Goal: Task Accomplishment & Management: Manage account settings

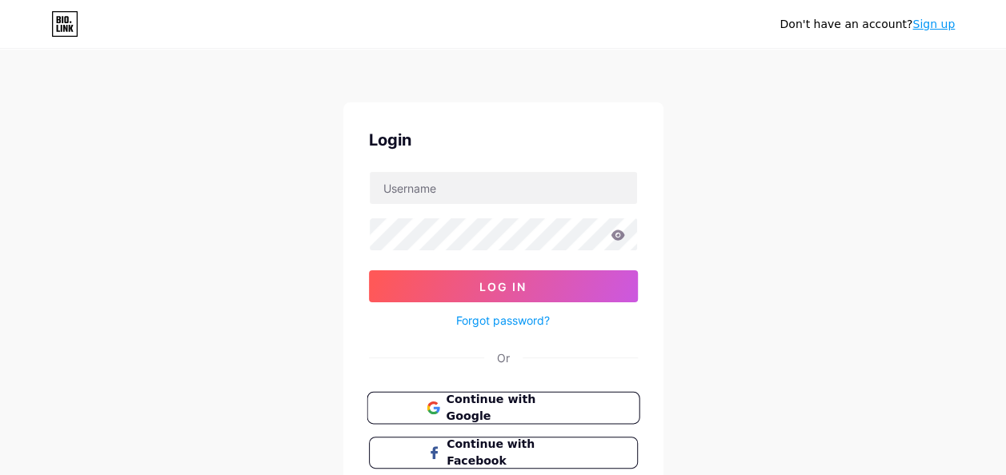
click at [477, 397] on span "Continue with Google" at bounding box center [513, 408] width 134 height 34
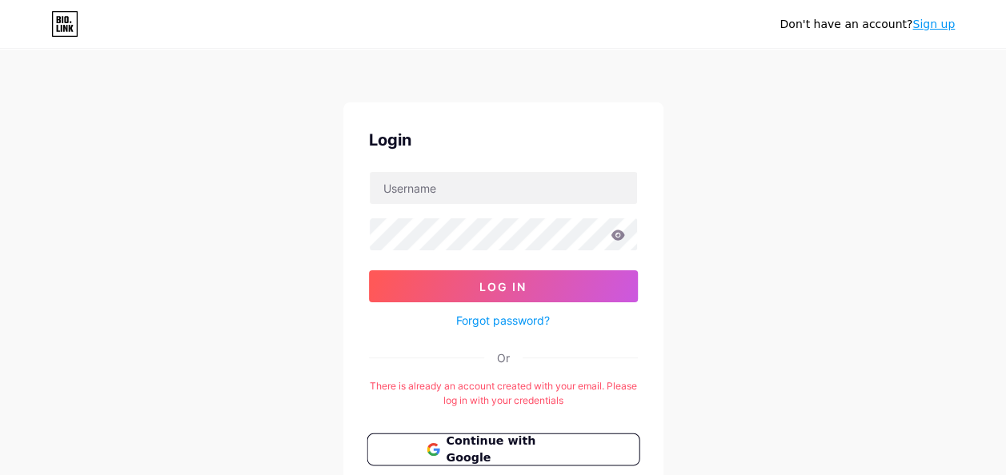
click at [500, 461] on button "Continue with Google" at bounding box center [503, 450] width 273 height 33
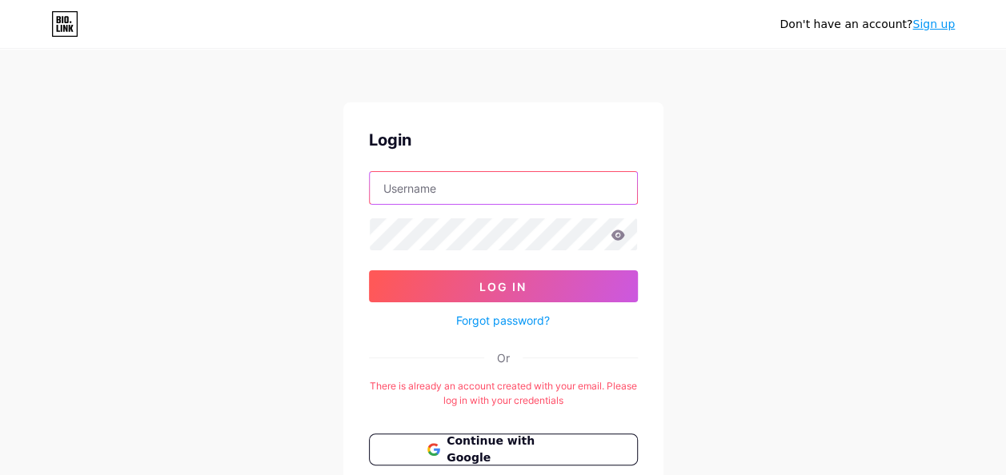
click at [455, 198] on input "text" at bounding box center [503, 188] width 267 height 32
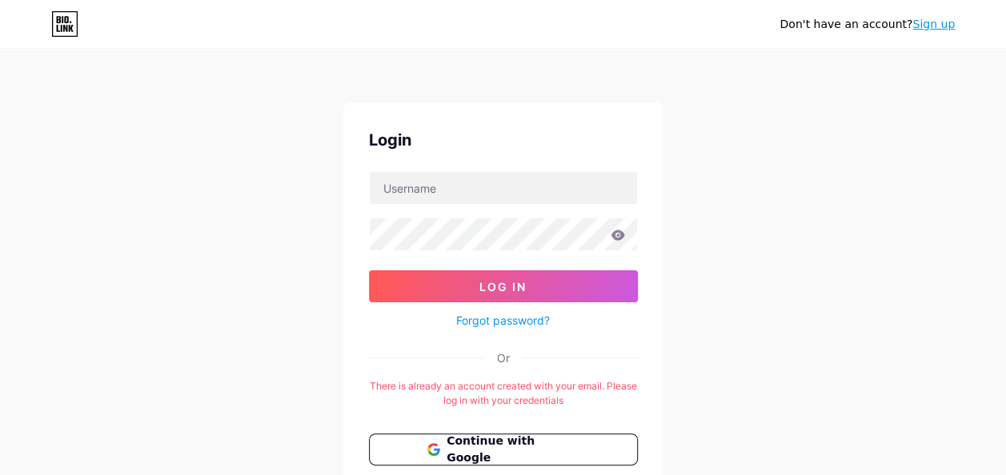
click at [764, 147] on div "Don't have an account? Sign up Login Log In Forgot password? Or There is alread…" at bounding box center [503, 316] width 1006 height 632
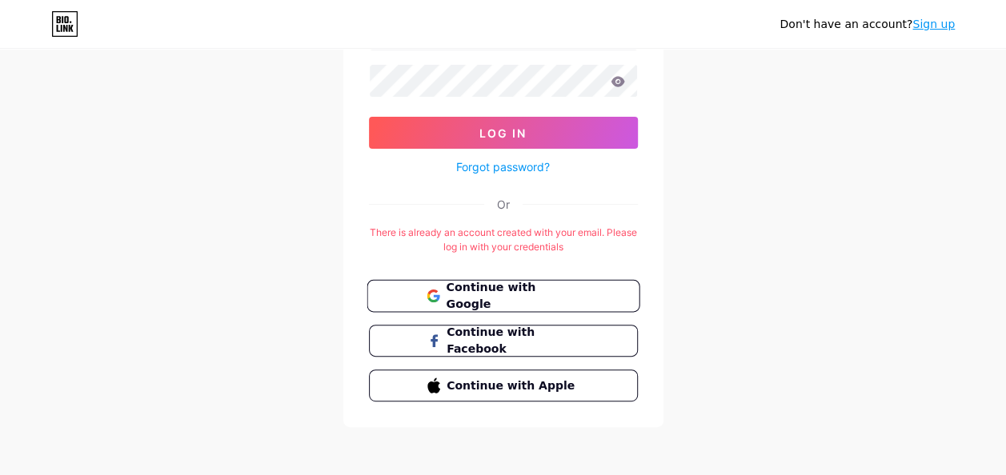
click at [446, 288] on span "Continue with Google" at bounding box center [513, 296] width 134 height 34
